Goal: Information Seeking & Learning: Learn about a topic

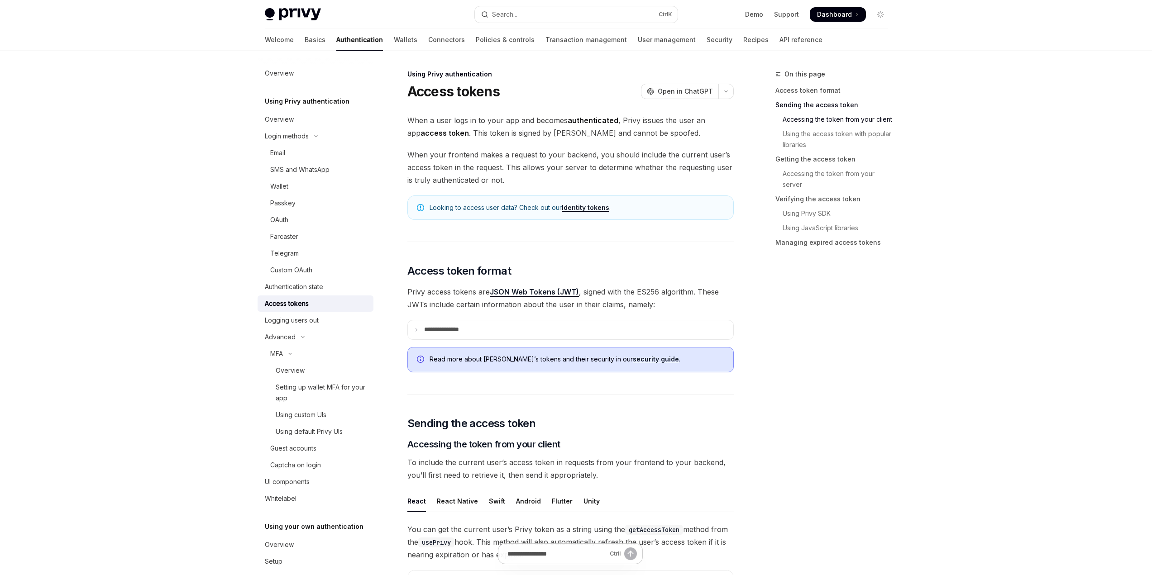
scroll to position [634, 0]
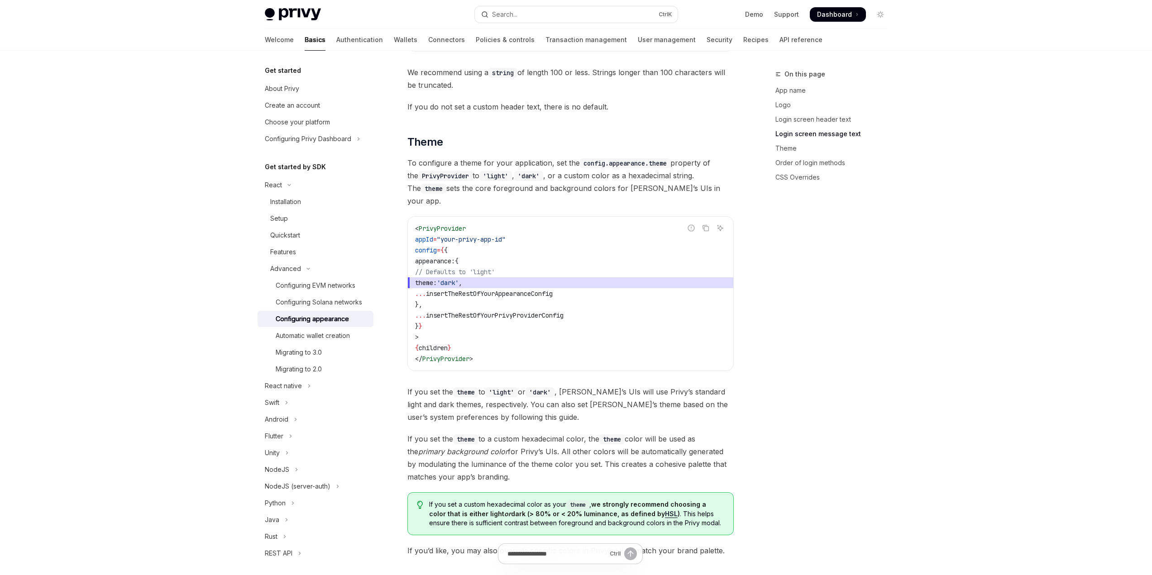
scroll to position [1188, 0]
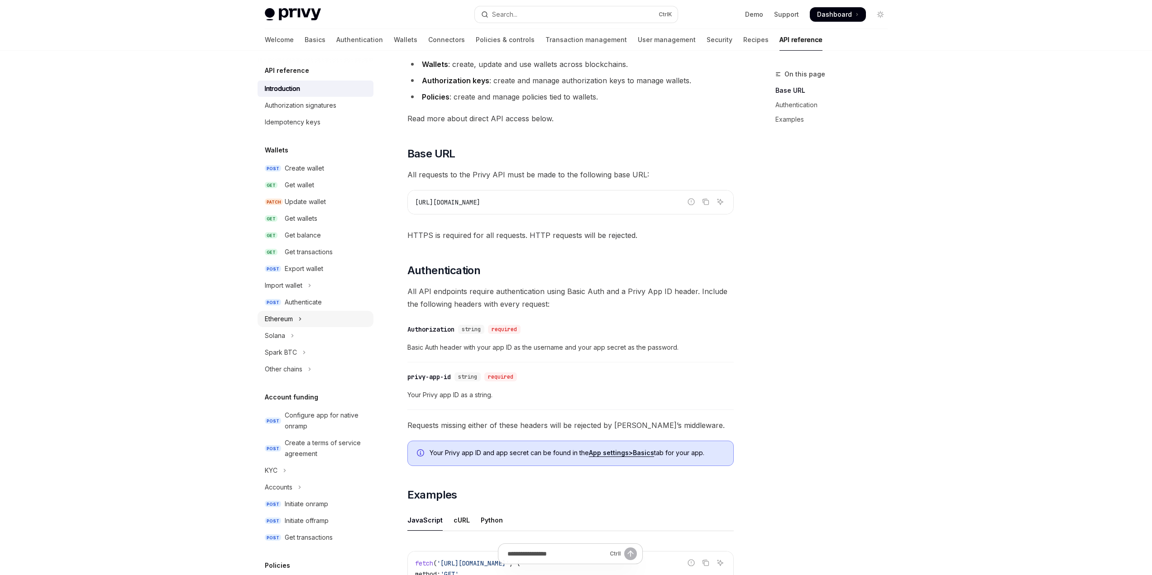
scroll to position [136, 0]
click at [308, 294] on link "POST Authenticate" at bounding box center [315, 302] width 116 height 16
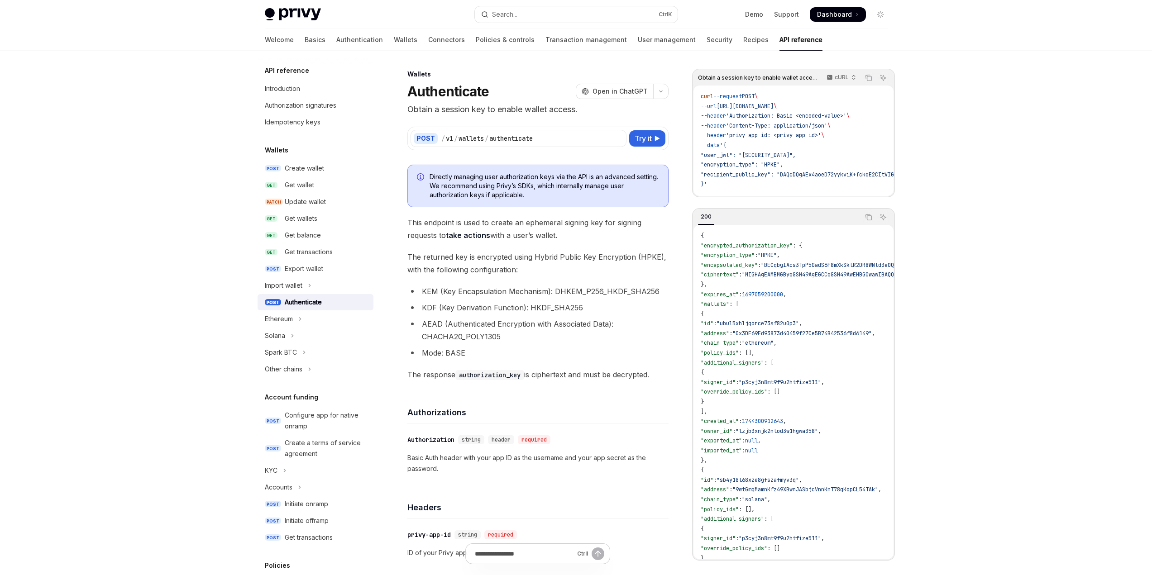
drag, startPoint x: 869, startPoint y: 105, endPoint x: 725, endPoint y: 105, distance: 143.9
click at [725, 105] on span "https://api.privy.io/v1/wallets/authenticate" at bounding box center [744, 106] width 57 height 7
copy span "https://api.privy.io/v1/wallets/authenticate"
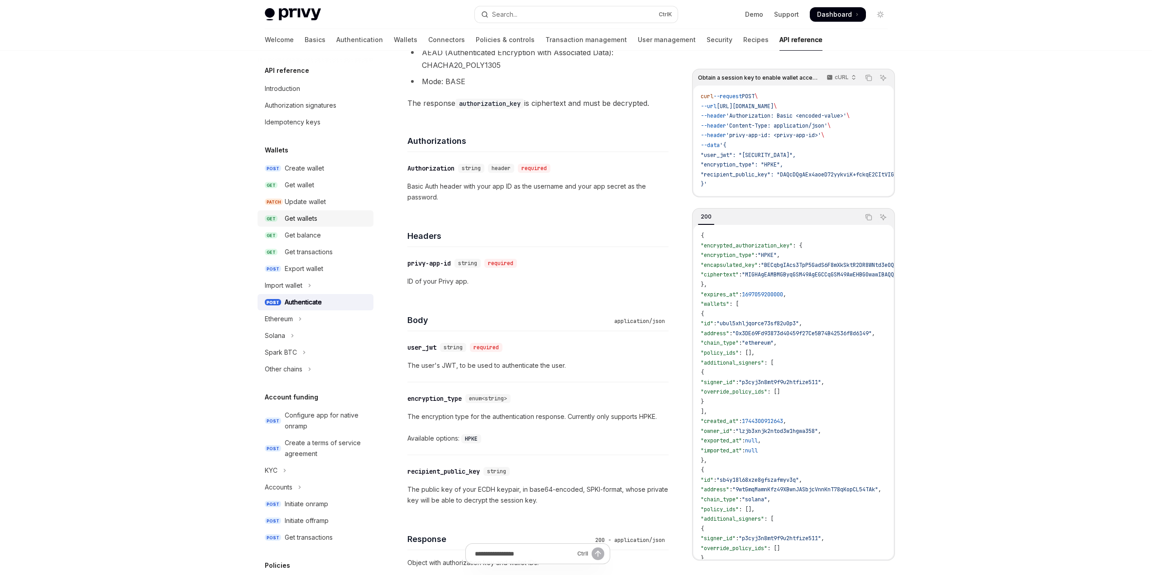
scroll to position [226, 0]
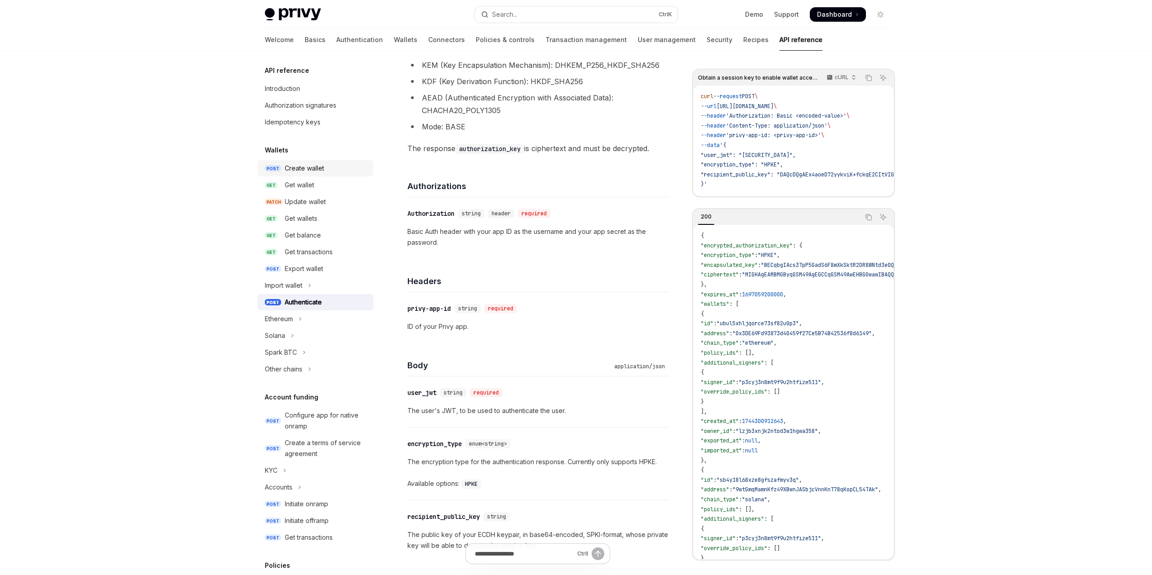
click at [315, 169] on div "Create wallet" at bounding box center [304, 168] width 39 height 11
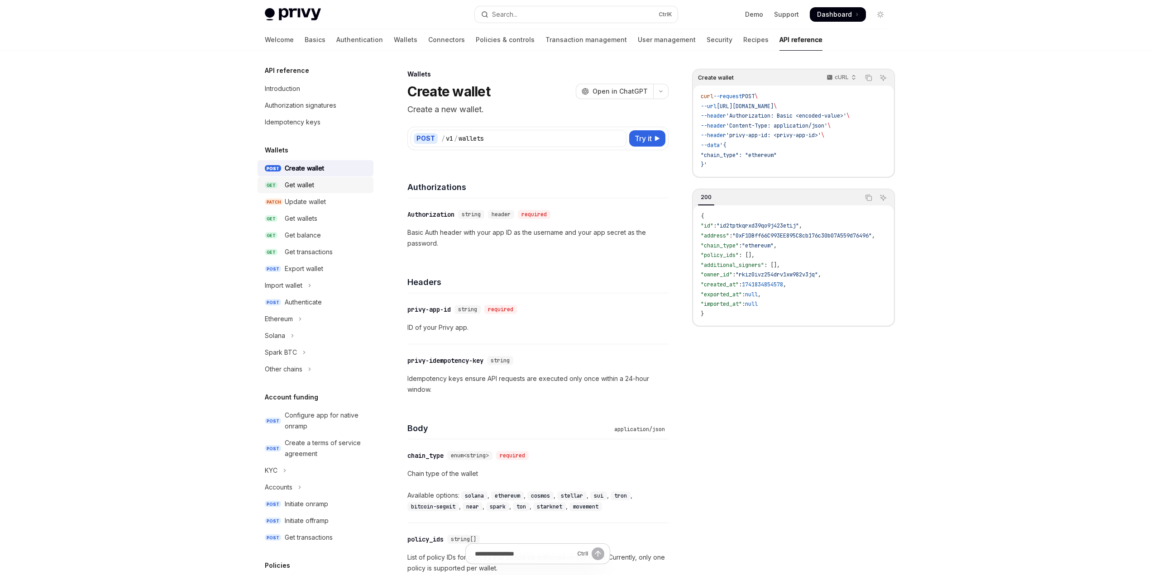
click at [312, 189] on div "Get wallet" at bounding box center [299, 185] width 29 height 11
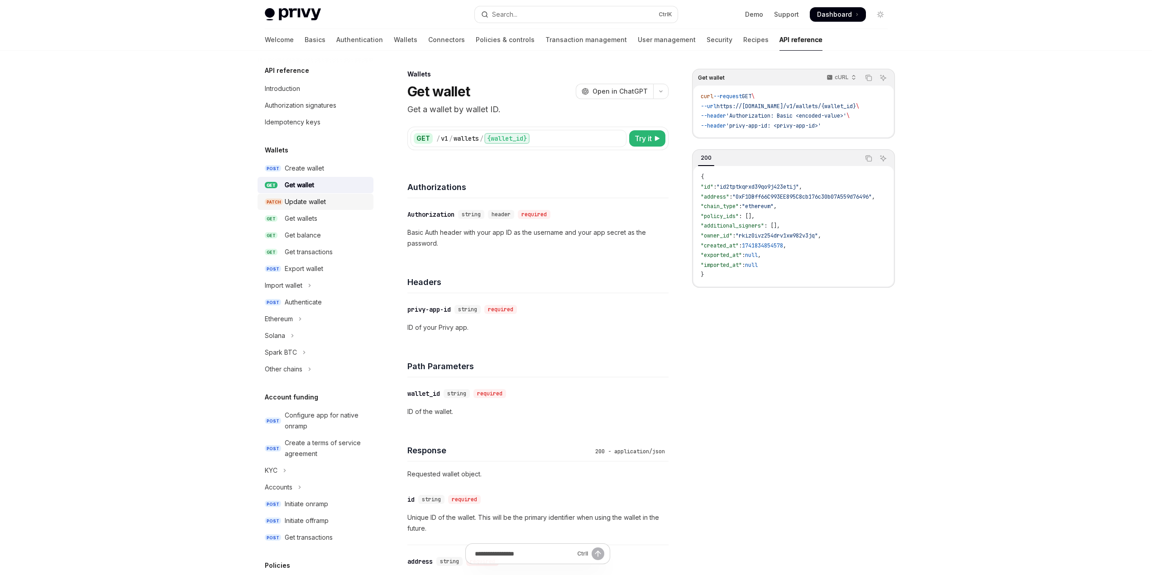
click at [307, 205] on div "Update wallet" at bounding box center [305, 201] width 41 height 11
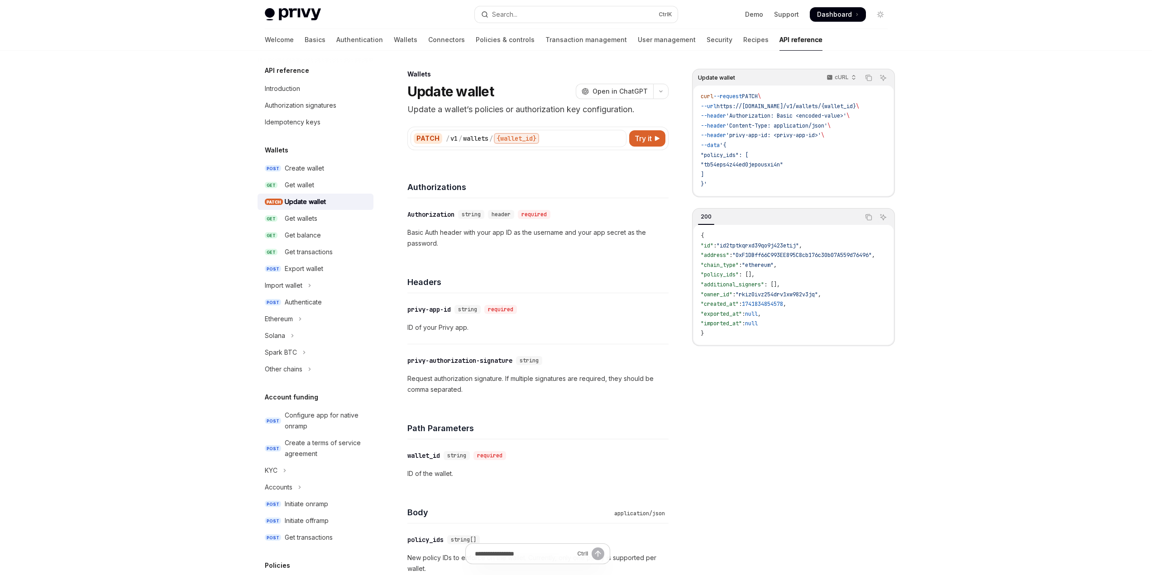
click at [304, 227] on ul "POST Create wallet GET Get wallet PATCH Update wallet GET Get wallets GET Get b…" at bounding box center [315, 268] width 116 height 217
click at [302, 252] on div "Get transactions" at bounding box center [309, 252] width 48 height 11
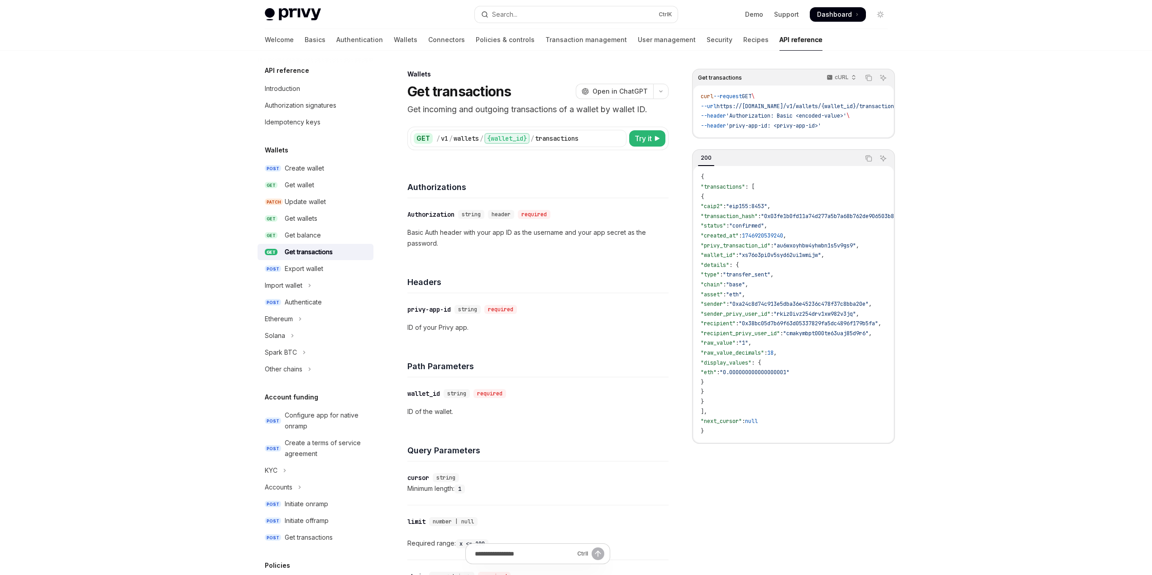
scroll to position [91, 0]
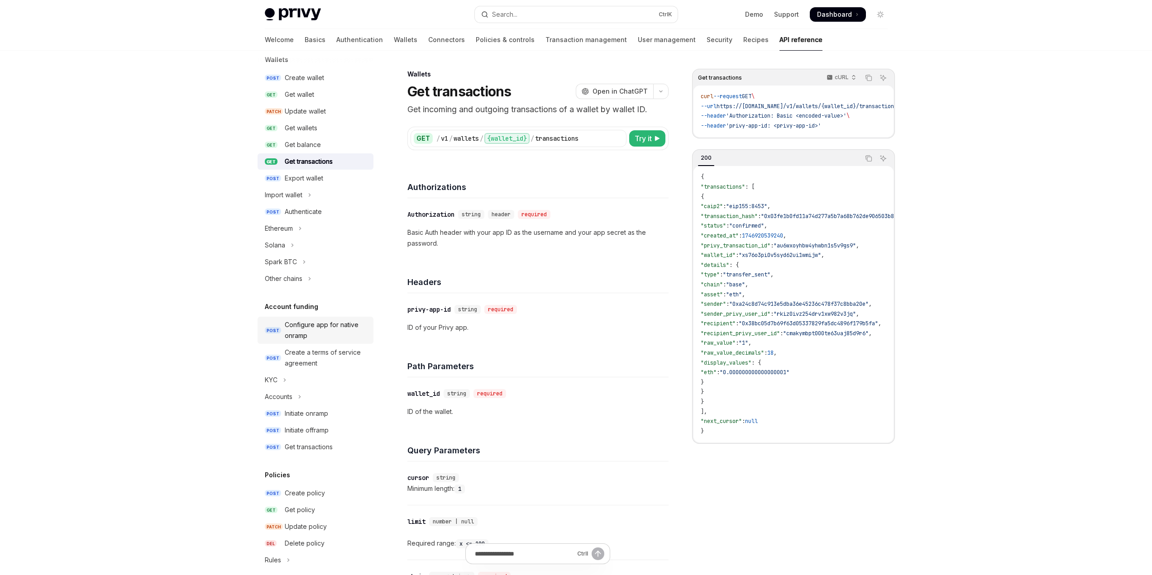
click at [302, 328] on div "Configure app for native onramp" at bounding box center [326, 330] width 83 height 22
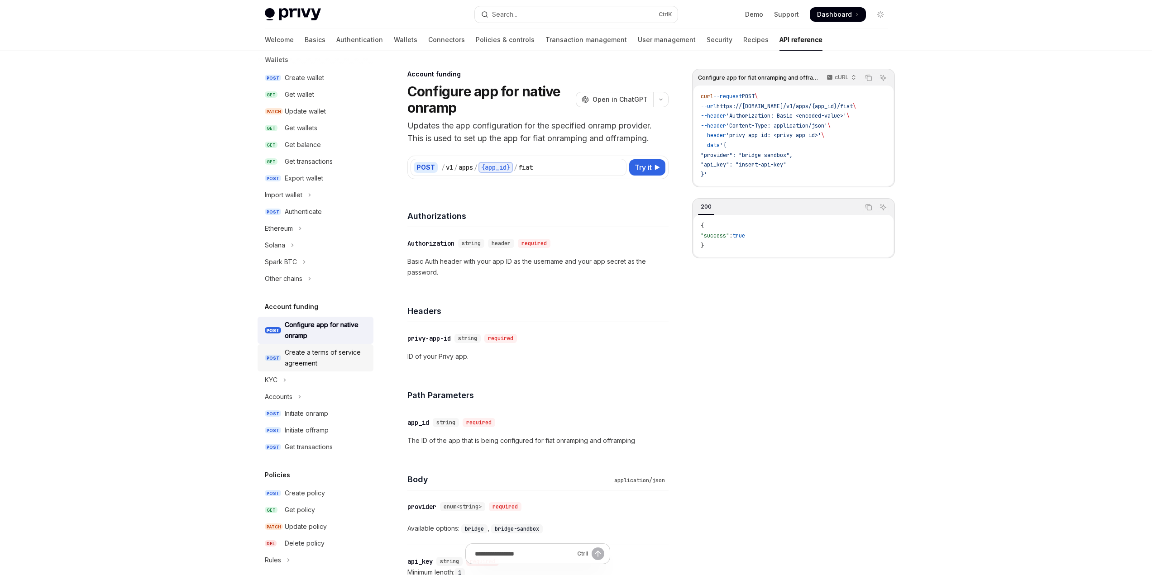
click at [307, 349] on div "Create a terms of service agreement" at bounding box center [326, 358] width 83 height 22
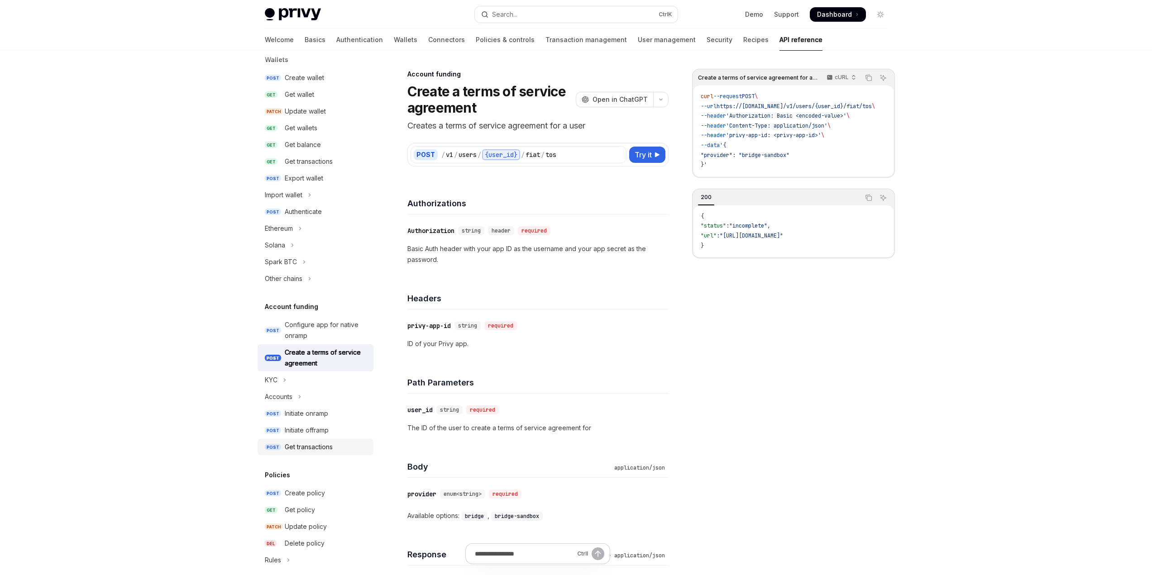
scroll to position [181, 0]
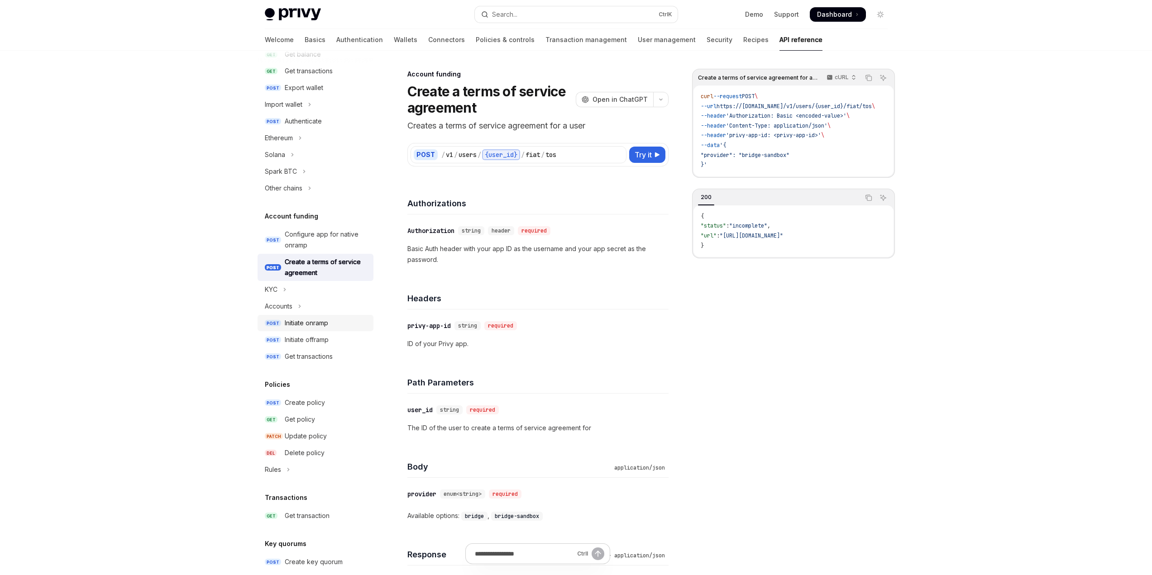
click at [309, 325] on div "Initiate onramp" at bounding box center [306, 323] width 43 height 11
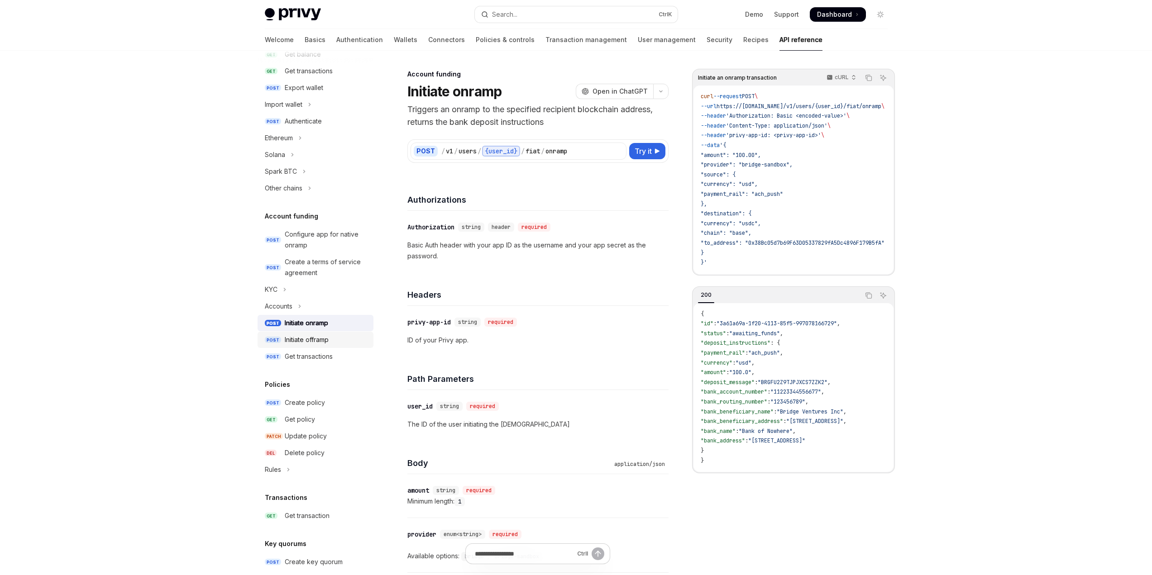
click at [310, 334] on link "POST Initiate offramp" at bounding box center [315, 340] width 116 height 16
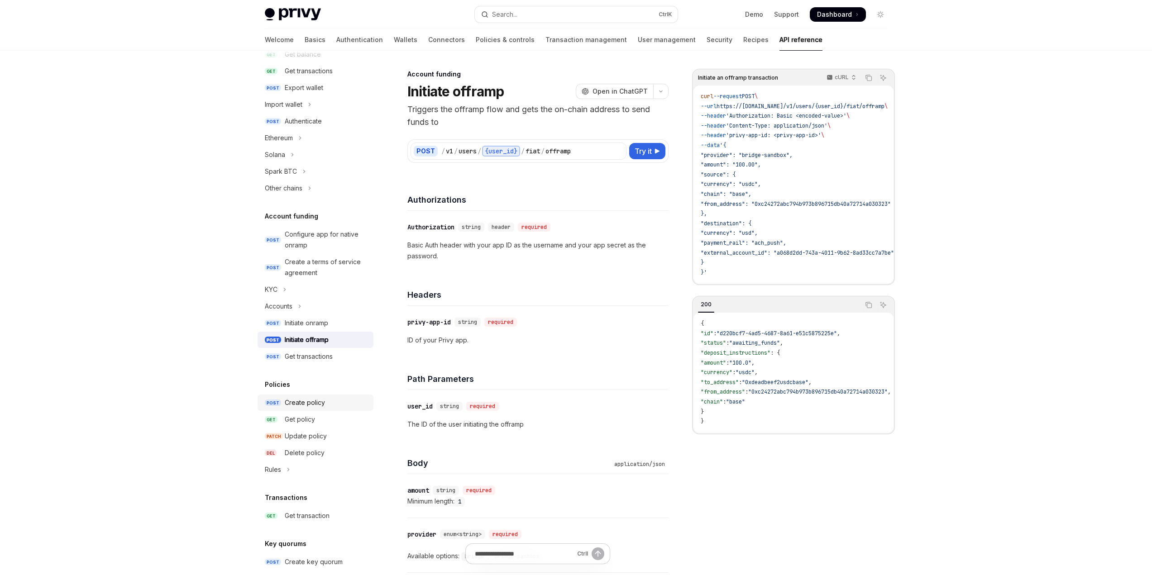
click at [310, 405] on div "Create policy" at bounding box center [305, 402] width 40 height 11
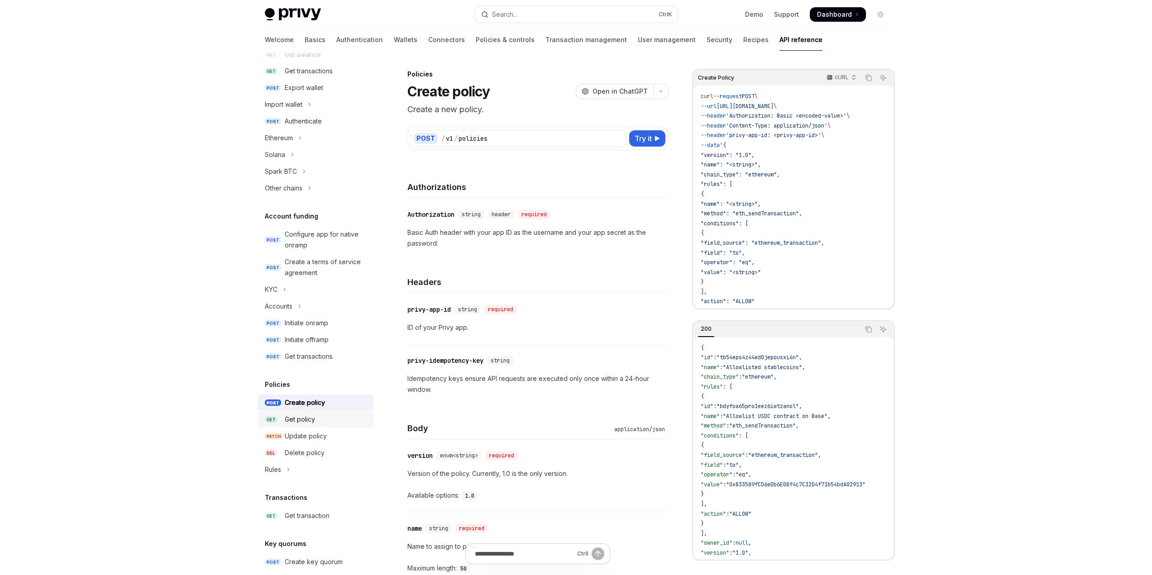
click at [304, 419] on div "Get policy" at bounding box center [300, 419] width 30 height 11
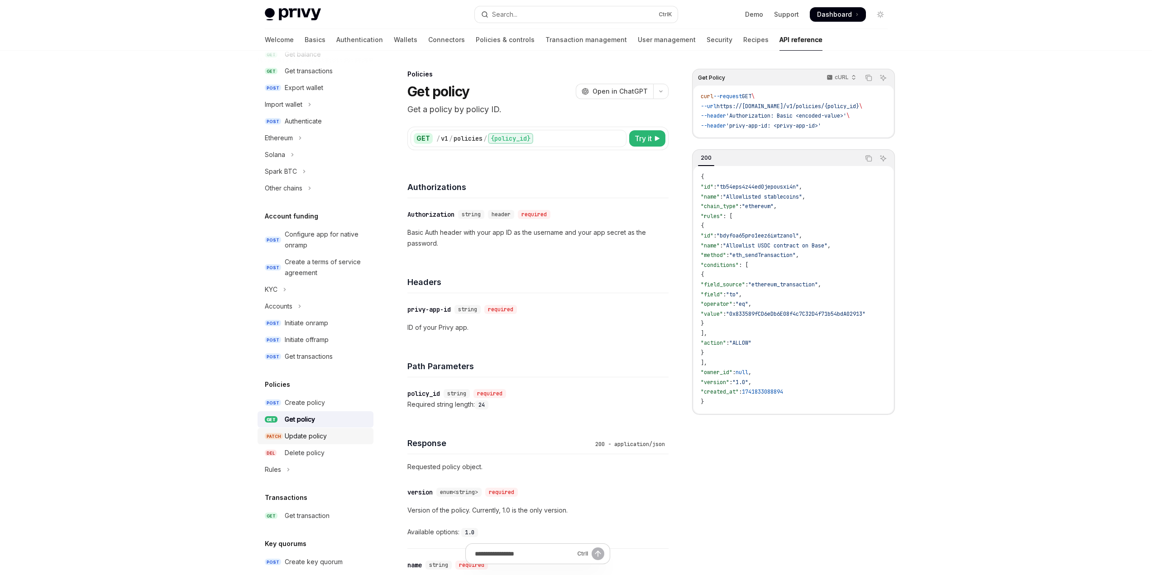
click at [299, 433] on div "Update policy" at bounding box center [306, 436] width 42 height 11
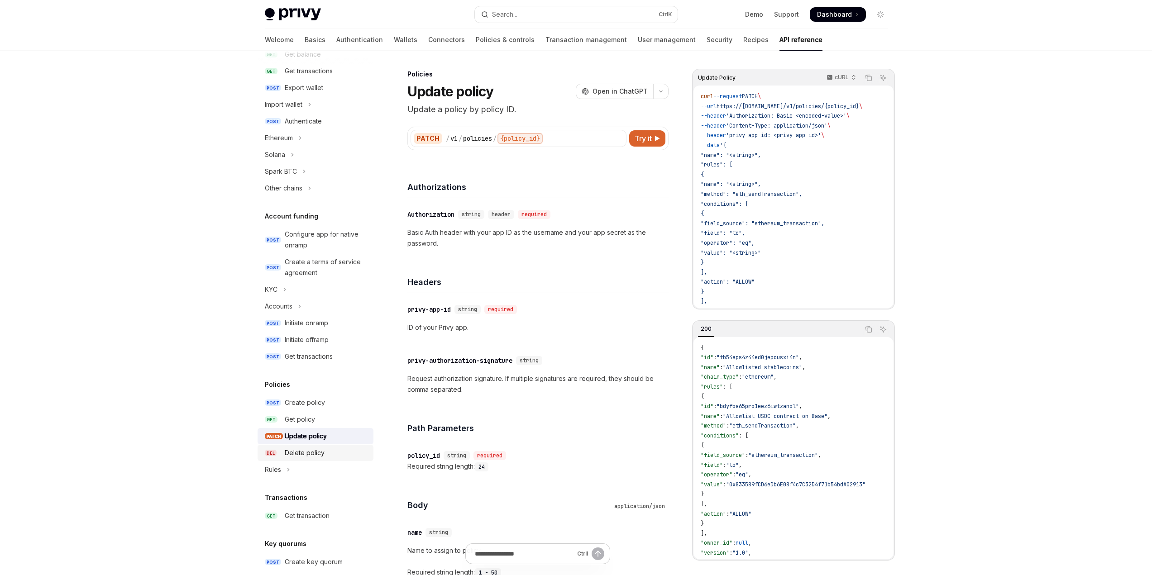
click at [305, 451] on div "Delete policy" at bounding box center [305, 453] width 40 height 11
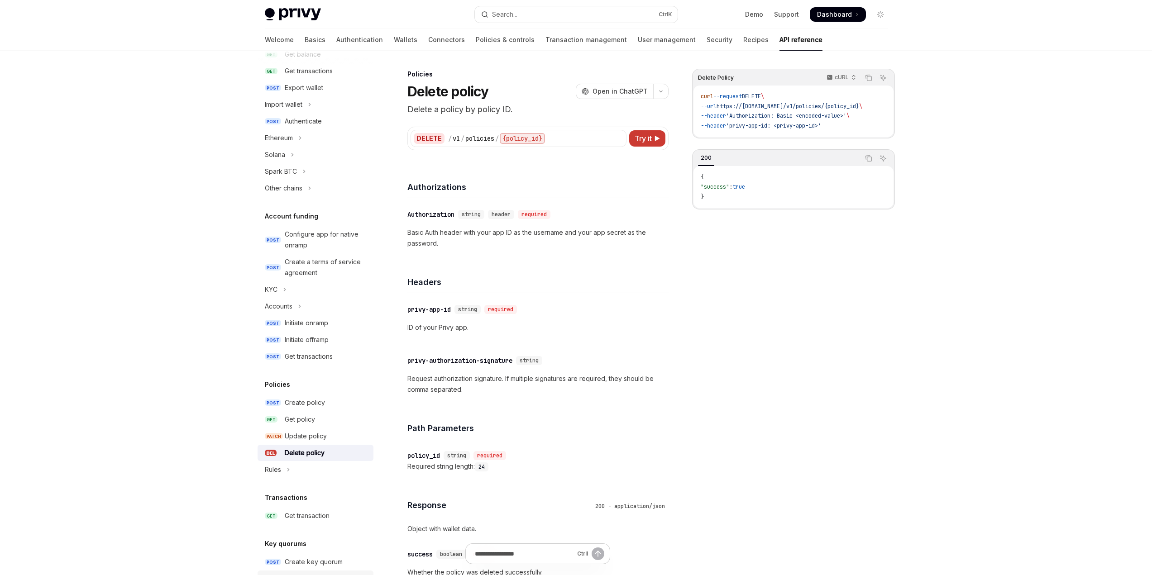
scroll to position [317, 0]
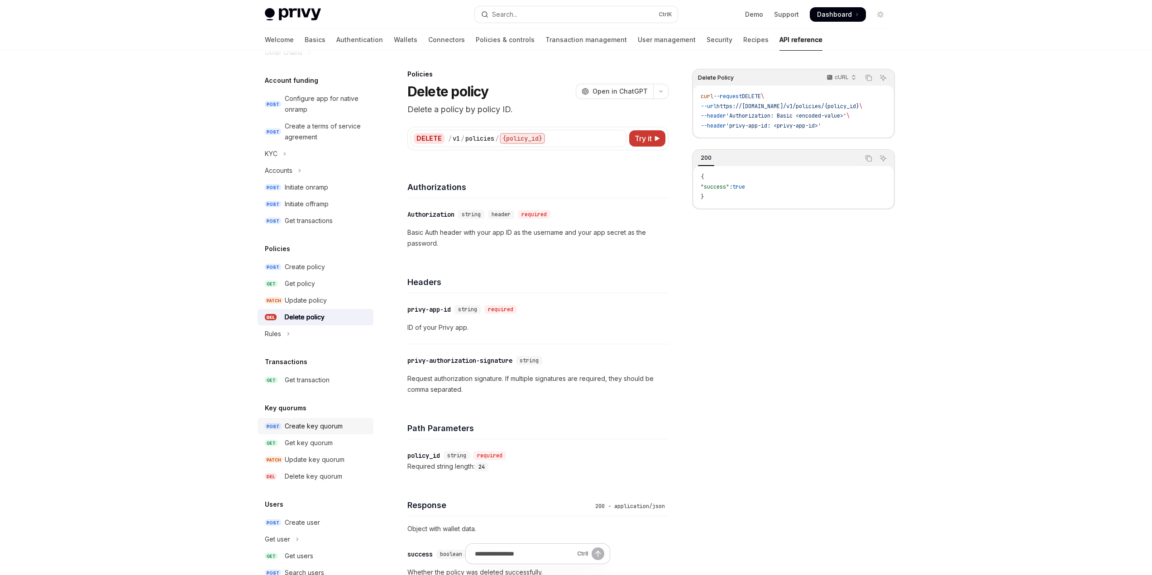
click at [311, 430] on div "Create key quorum" at bounding box center [314, 426] width 58 height 11
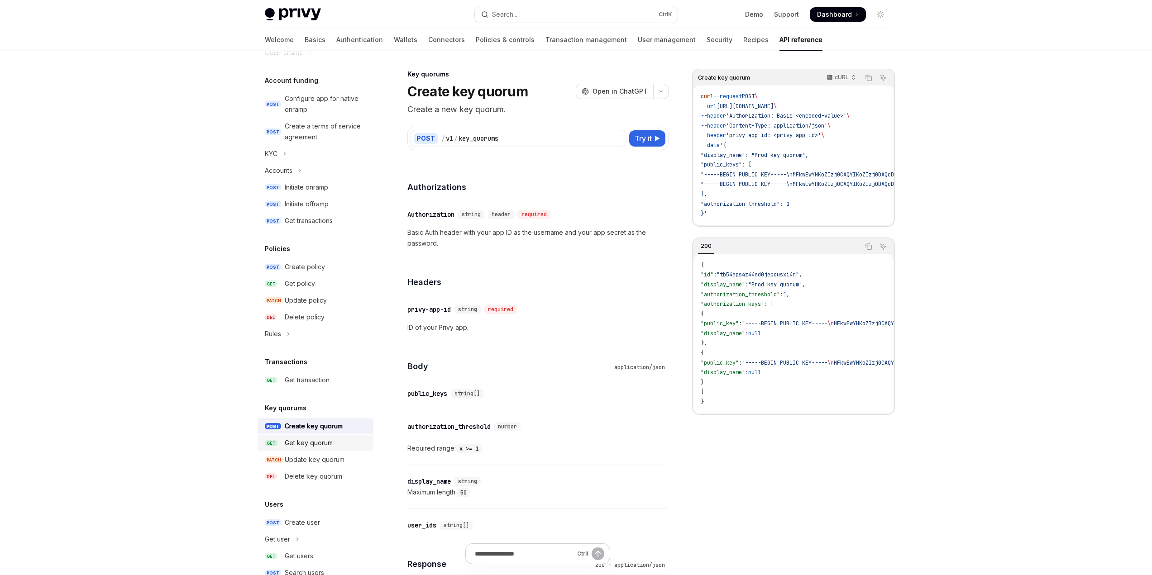
click at [311, 441] on div "Get key quorum" at bounding box center [309, 443] width 48 height 11
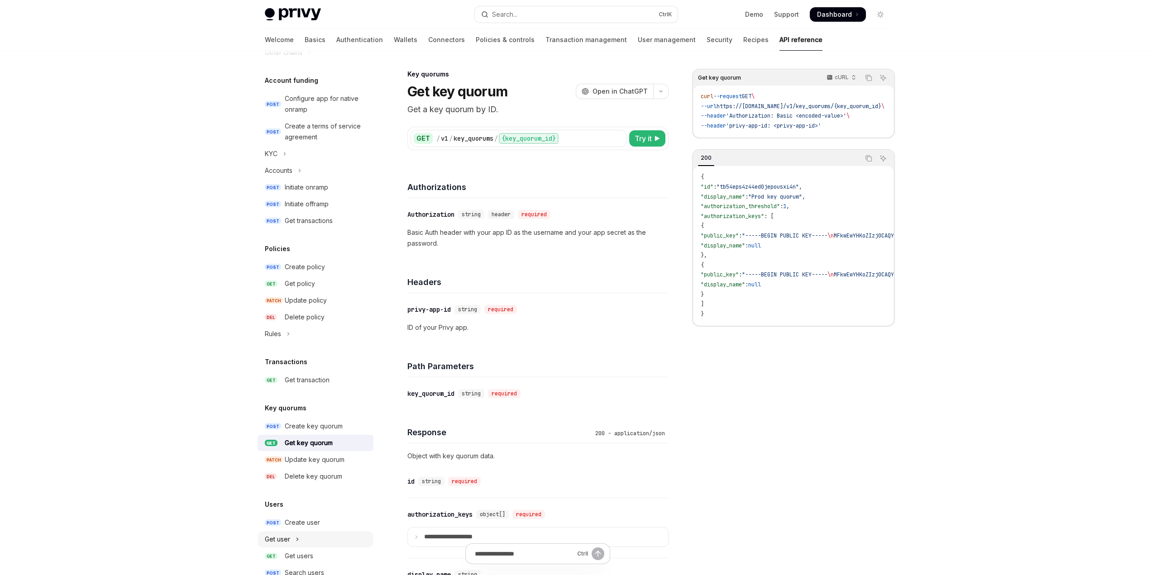
scroll to position [391, 0]
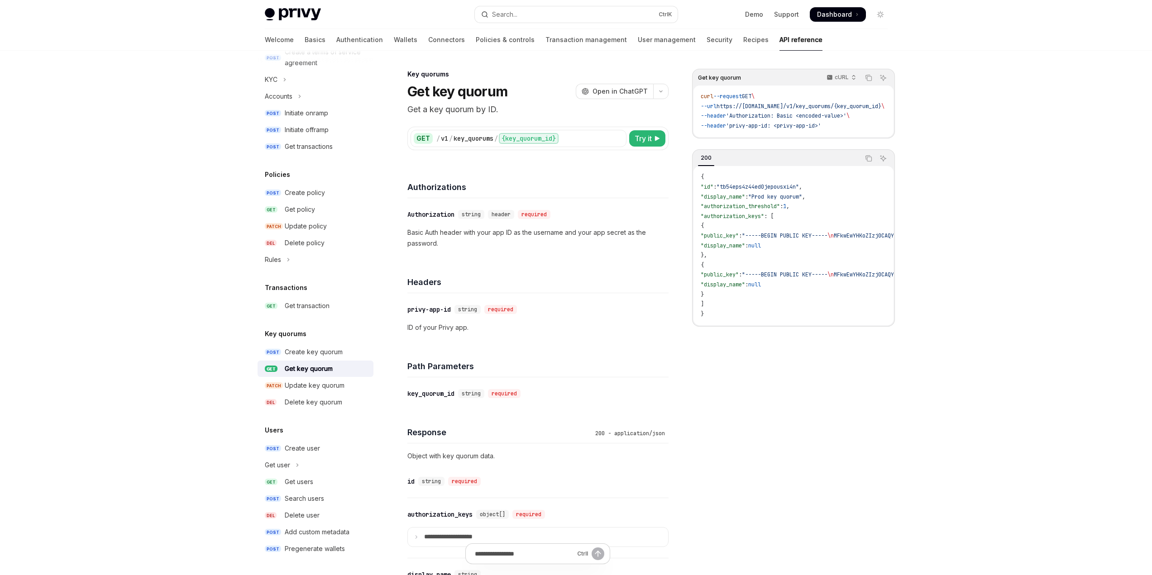
click at [310, 437] on div "Users POST Create user Get user GET Get users POST Search users DEL Delete user…" at bounding box center [315, 491] width 116 height 132
click at [309, 450] on div "Create user" at bounding box center [302, 448] width 35 height 11
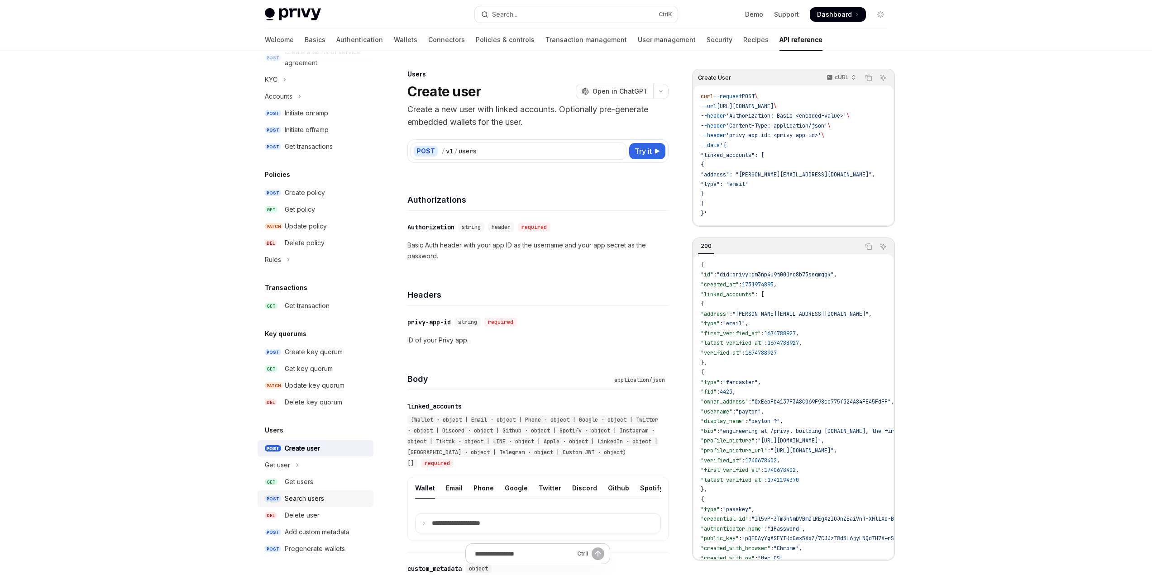
click at [299, 502] on div "Search users" at bounding box center [304, 498] width 39 height 11
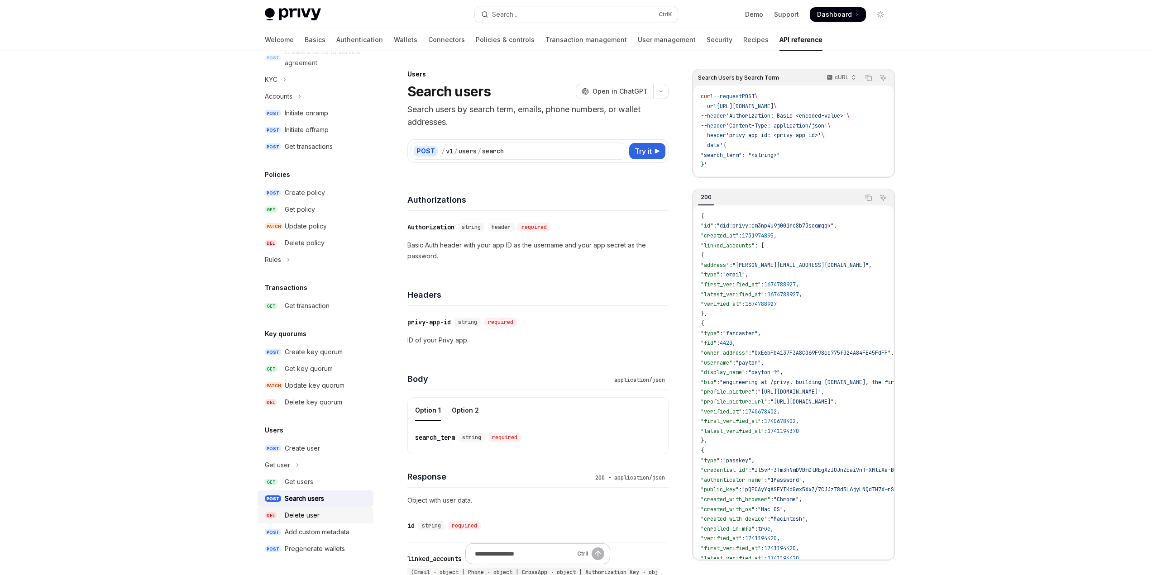
click at [302, 523] on link "DEL Delete user" at bounding box center [315, 515] width 116 height 16
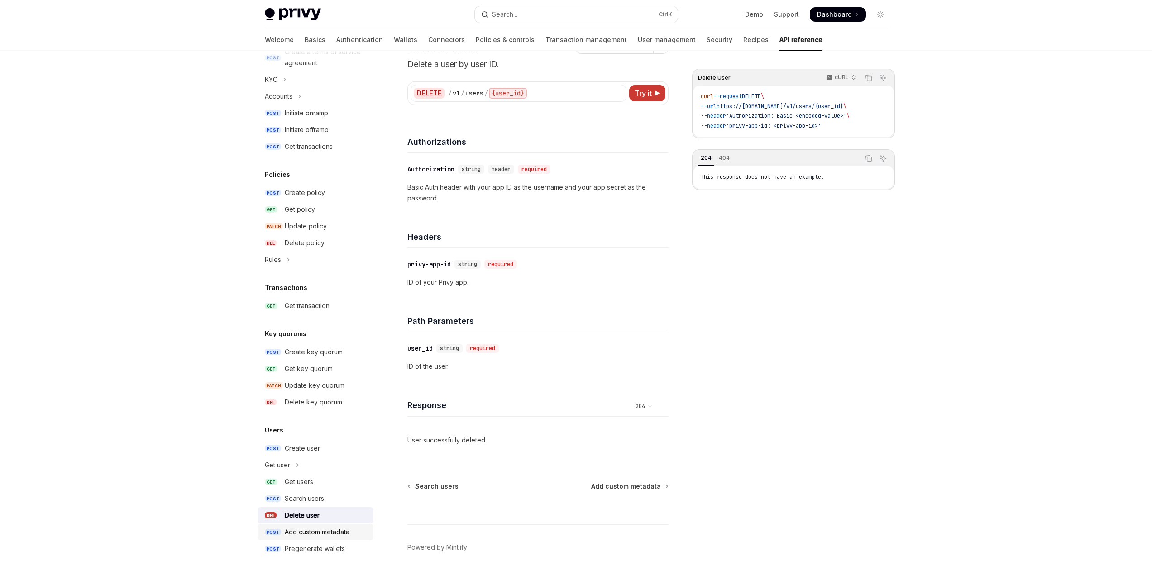
scroll to position [73, 0]
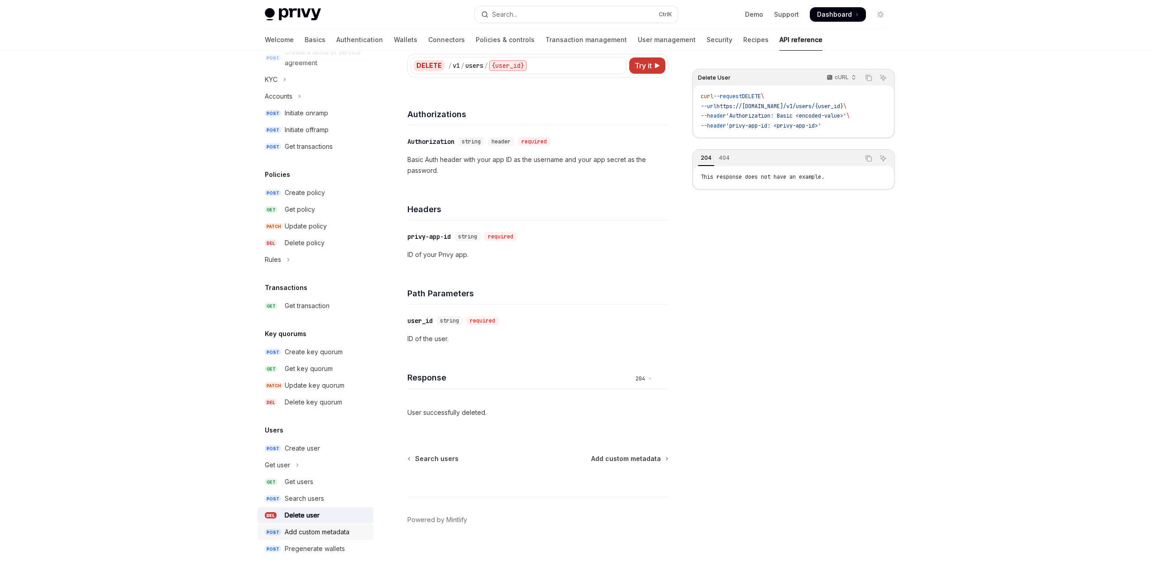
click at [307, 525] on link "POST Add custom metadata" at bounding box center [315, 532] width 116 height 16
type textarea "*"
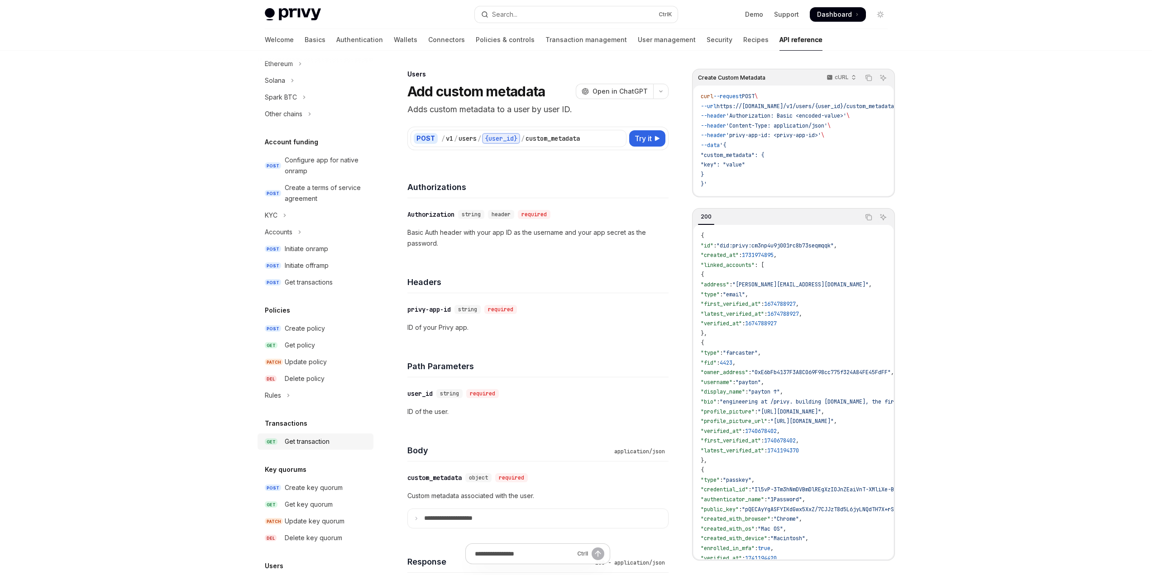
scroll to position [210, 0]
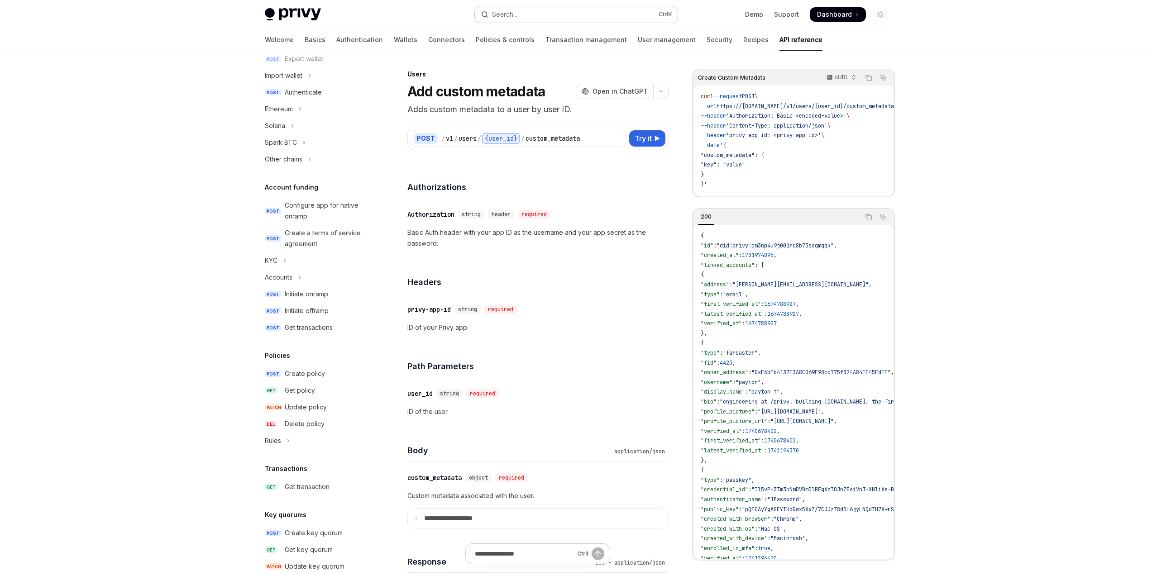
click at [527, 6] on button "Search... Ctrl K" at bounding box center [576, 14] width 203 height 16
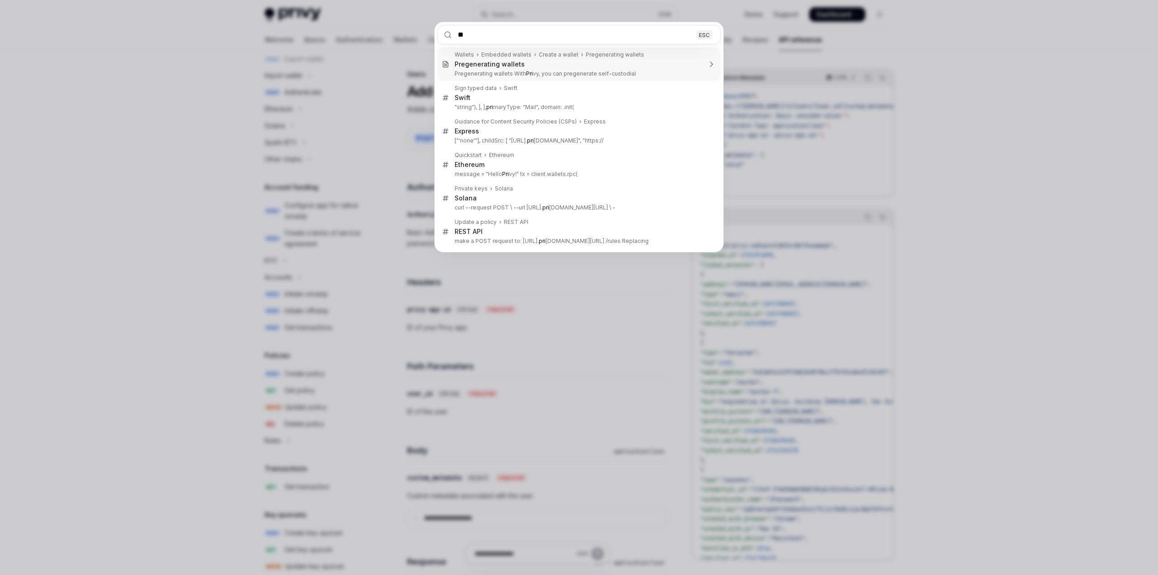
type input "*"
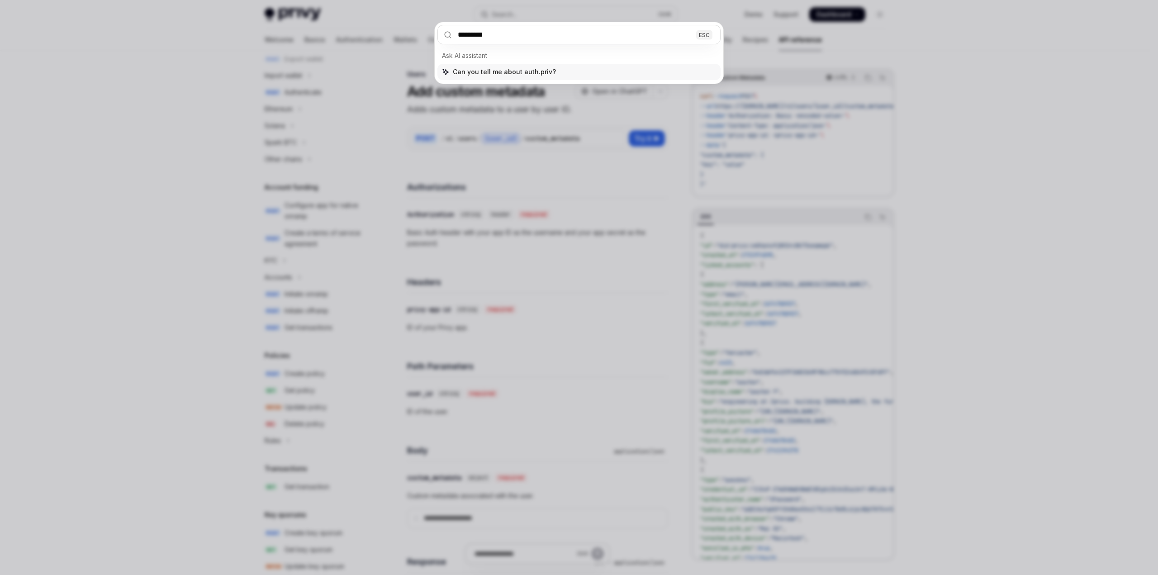
type input "**********"
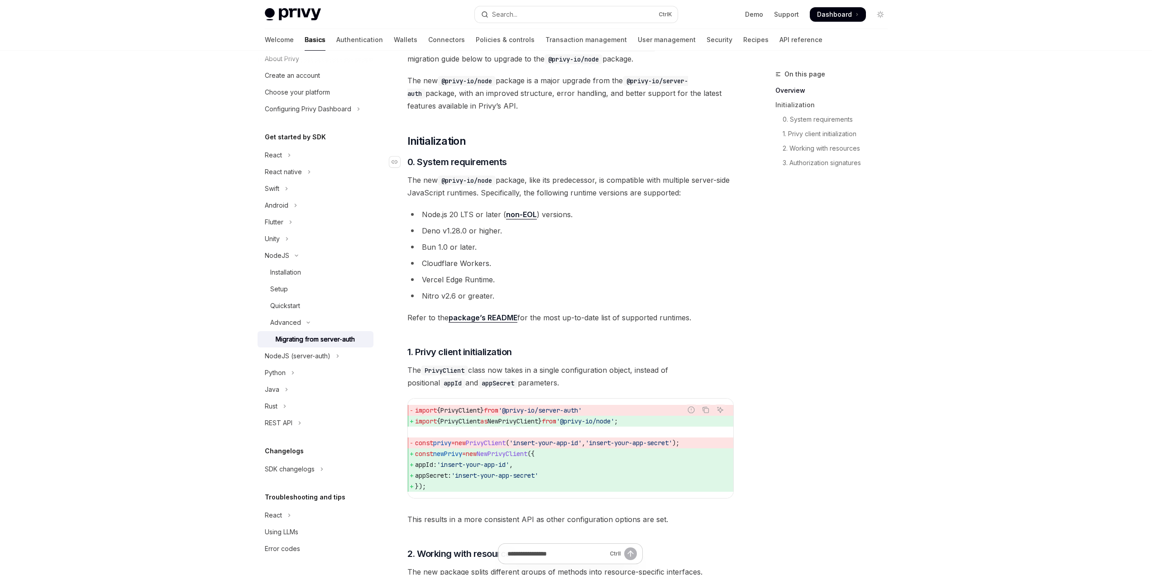
scroll to position [51, 0]
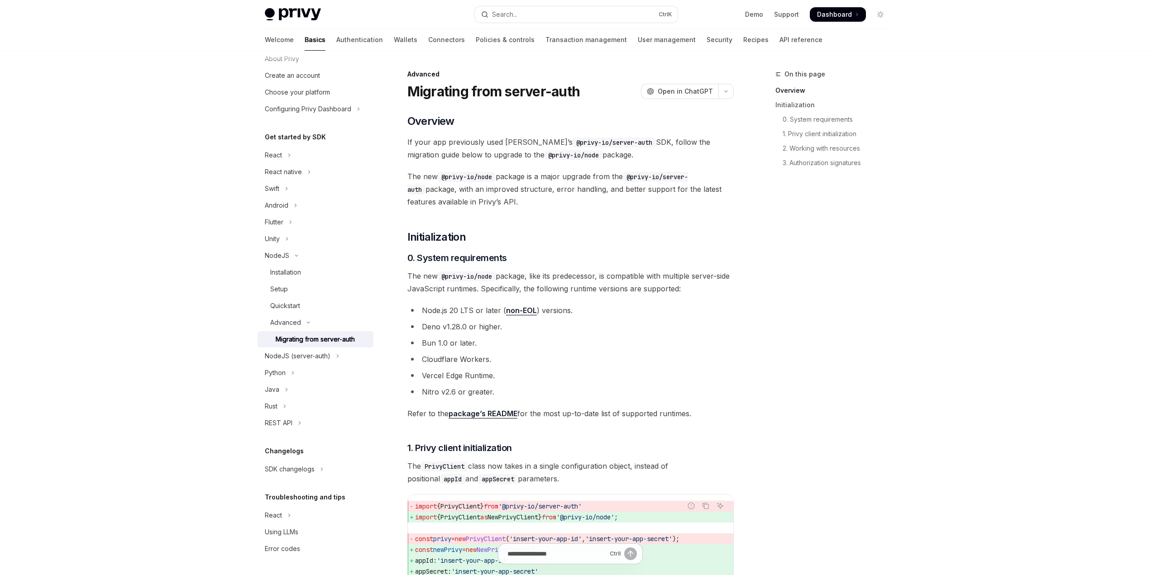
scroll to position [0, 0]
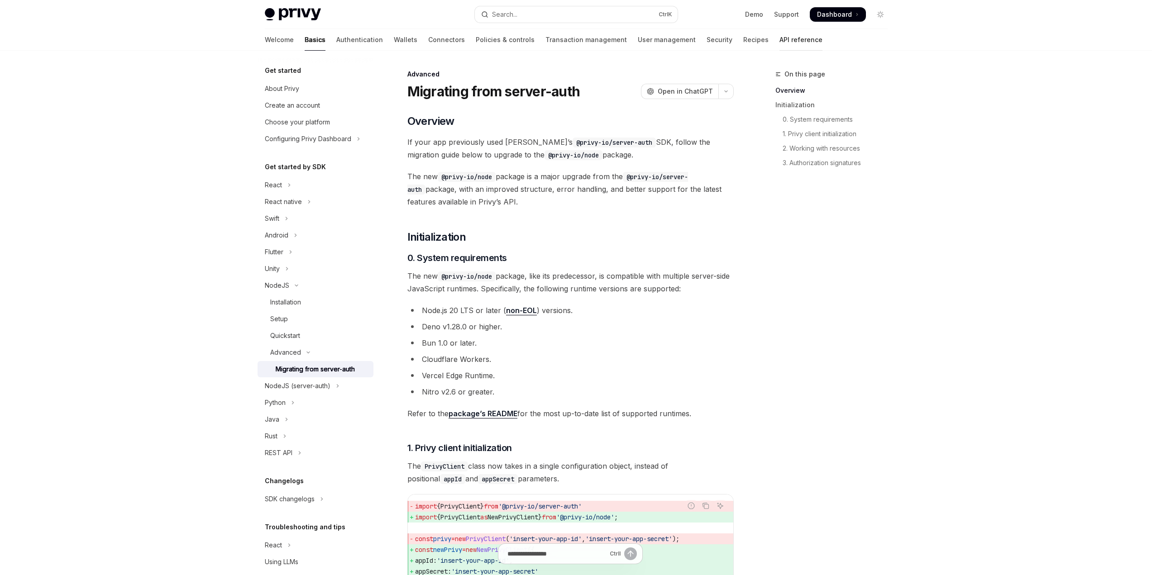
click at [779, 43] on link "API reference" at bounding box center [800, 40] width 43 height 22
type textarea "*"
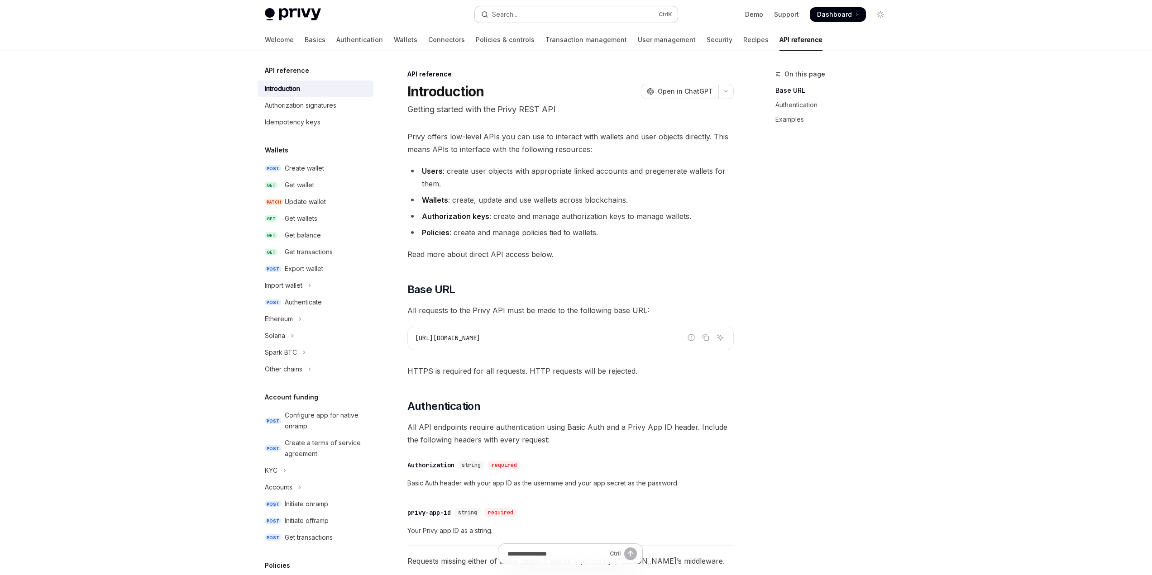
click at [540, 14] on button "Search... Ctrl K" at bounding box center [576, 14] width 203 height 16
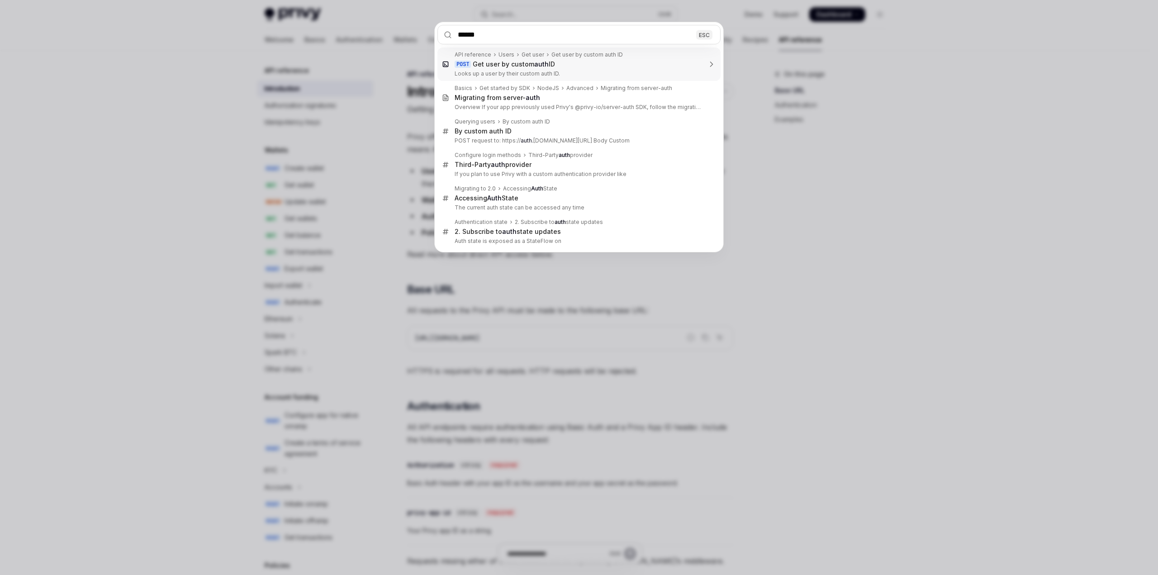
type input "*******"
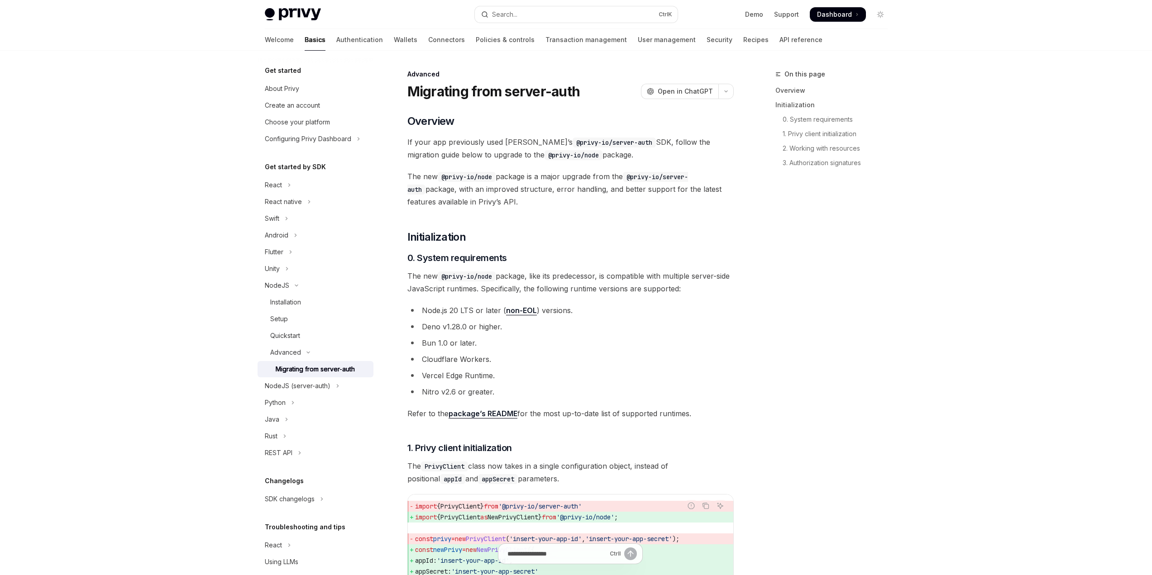
scroll to position [51, 0]
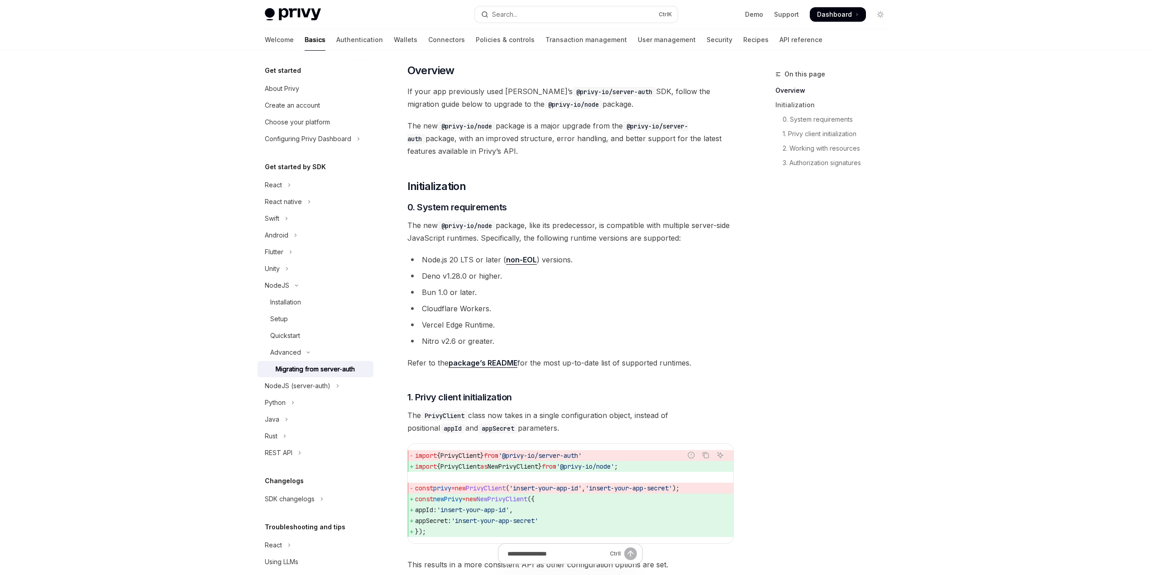
type textarea "*"
drag, startPoint x: 548, startPoint y: 105, endPoint x: 495, endPoint y: 103, distance: 53.4
click at [544, 103] on code "@privy-io/node" at bounding box center [573, 105] width 58 height 10
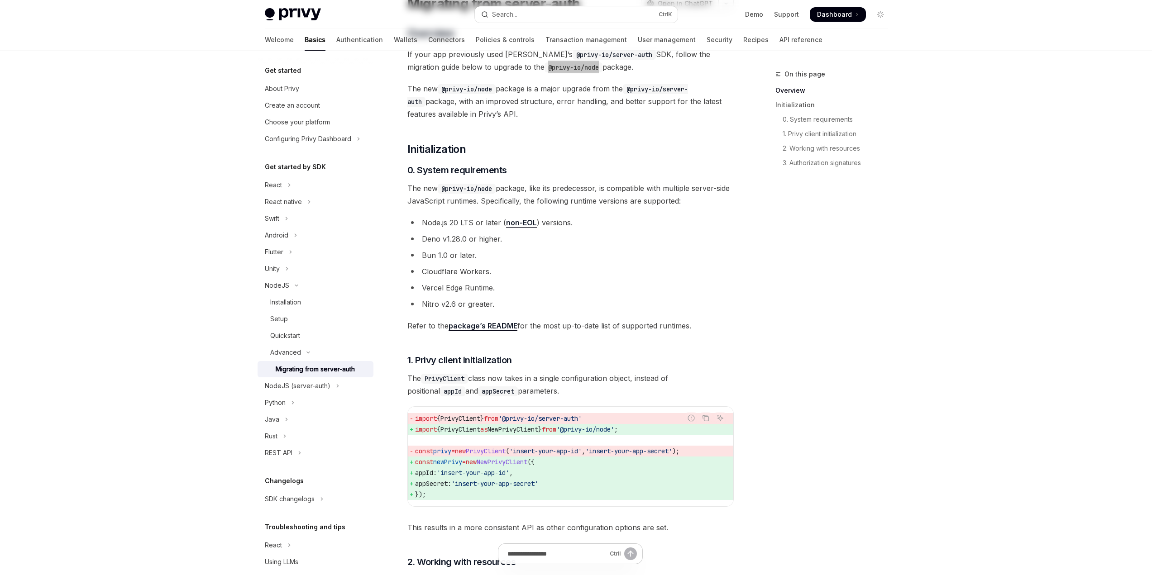
scroll to position [0, 0]
